Goal: Find contact information

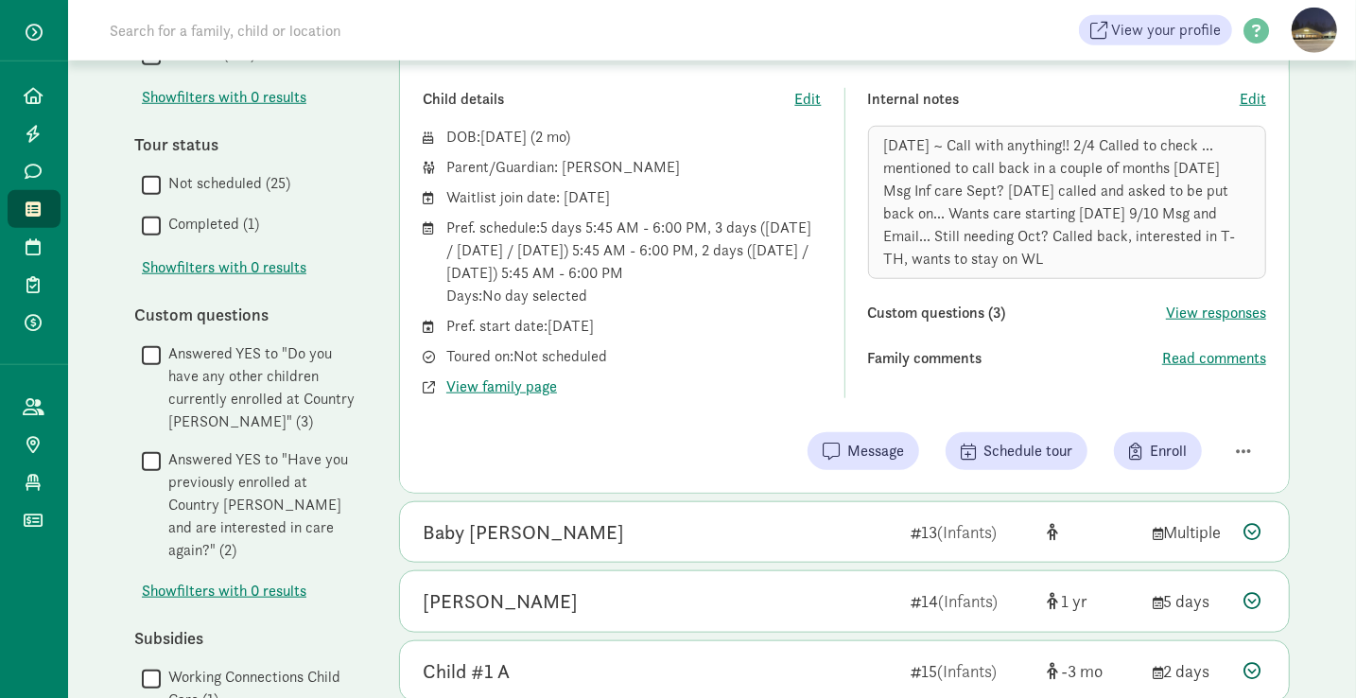
scroll to position [1052, 0]
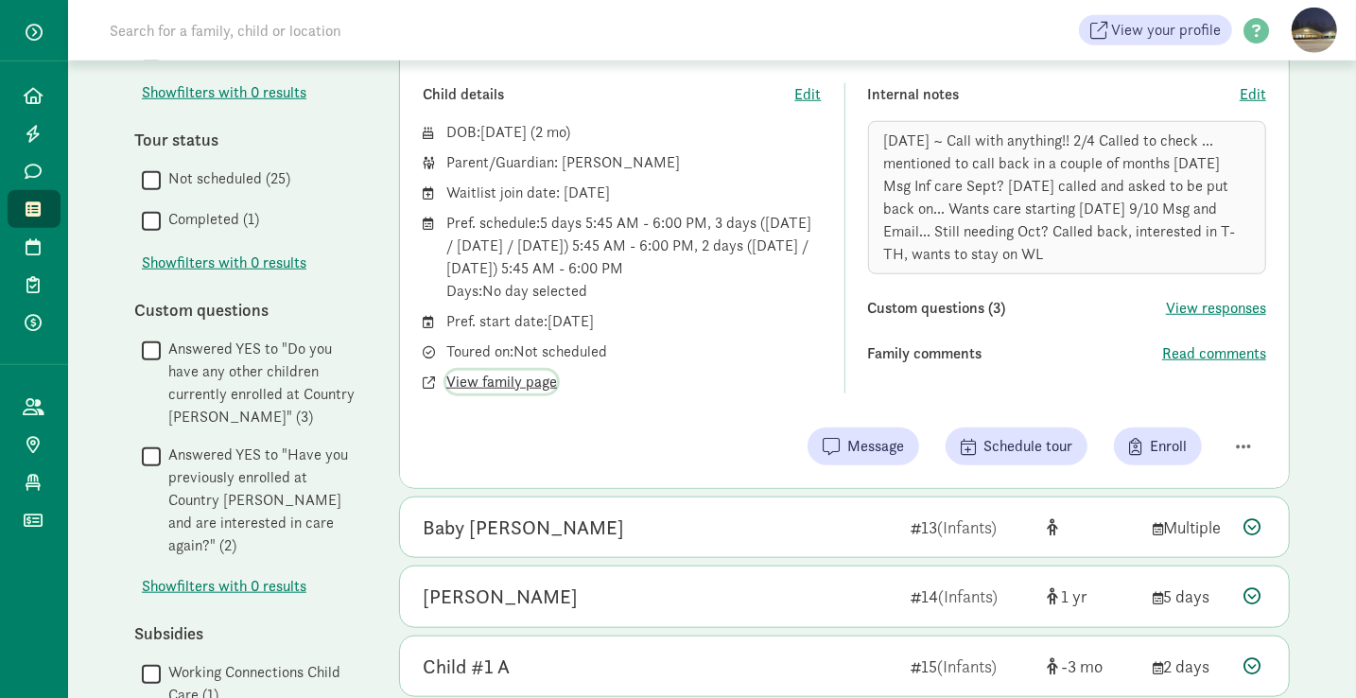
click at [517, 374] on span "View family page" at bounding box center [501, 382] width 111 height 23
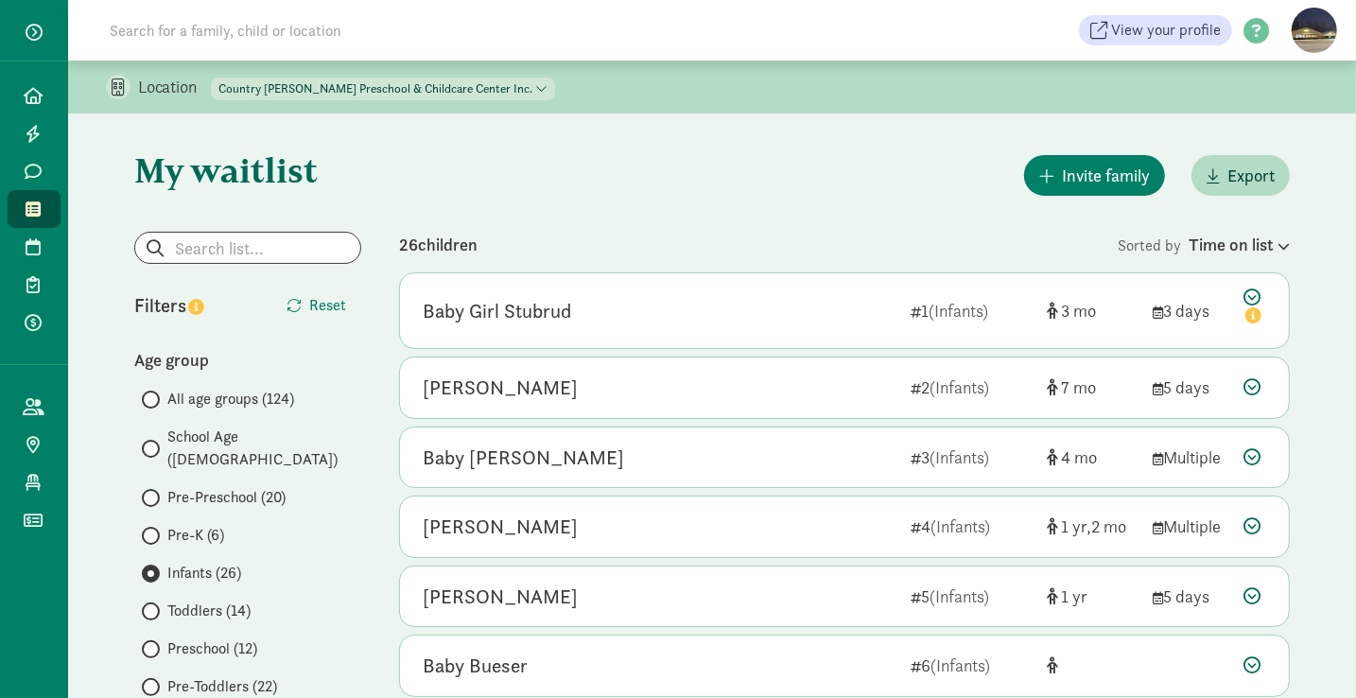
scroll to position [68, 0]
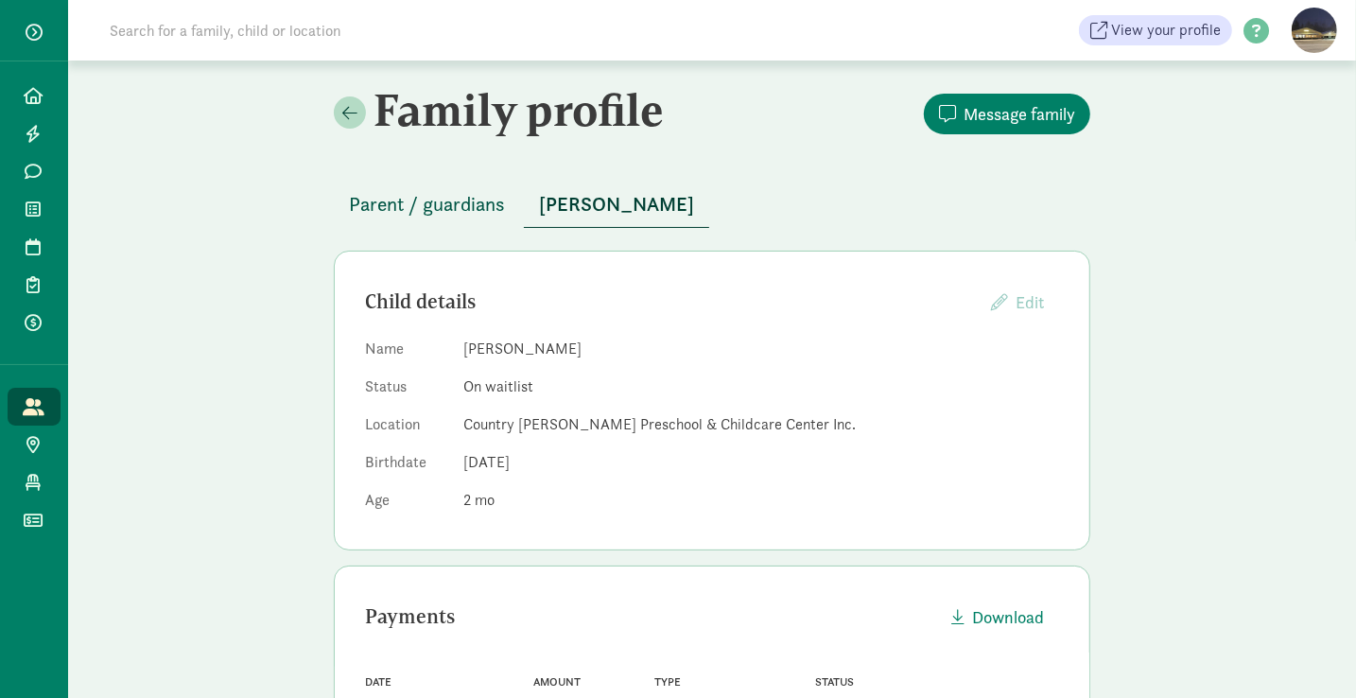
click at [397, 193] on span "Parent / guardians" at bounding box center [427, 204] width 156 height 30
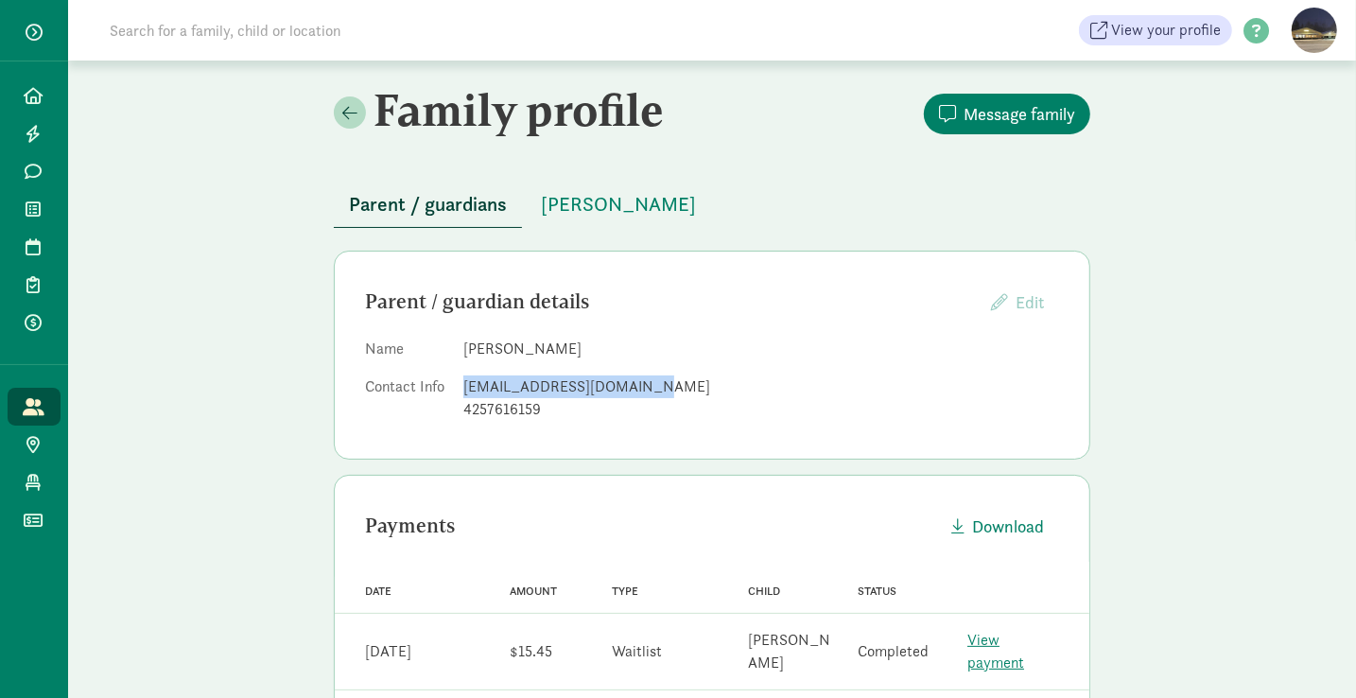
drag, startPoint x: 651, startPoint y: 383, endPoint x: 442, endPoint y: 383, distance: 209.0
click at [442, 383] on dl "Name [PERSON_NAME] Contact Info [EMAIL_ADDRESS][DOMAIN_NAME] 4257616159" at bounding box center [712, 383] width 694 height 91
copy dl "[EMAIL_ADDRESS][DOMAIN_NAME]"
